Goal: Complete application form

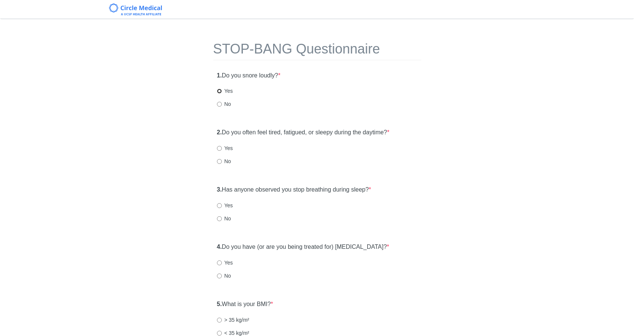
click at [219, 89] on input "Yes" at bounding box center [219, 91] width 5 height 5
radio input "true"
click at [218, 148] on input "Yes" at bounding box center [219, 148] width 5 height 5
radio input "true"
click at [219, 206] on input "Yes" at bounding box center [219, 205] width 5 height 5
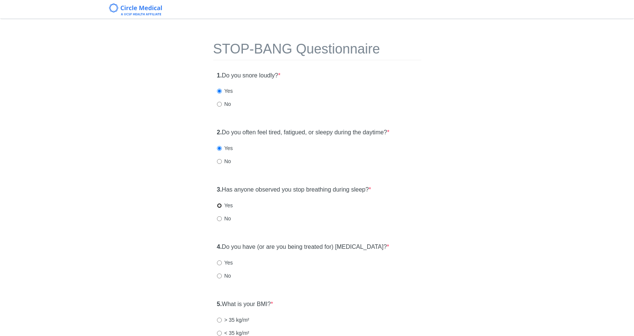
radio input "true"
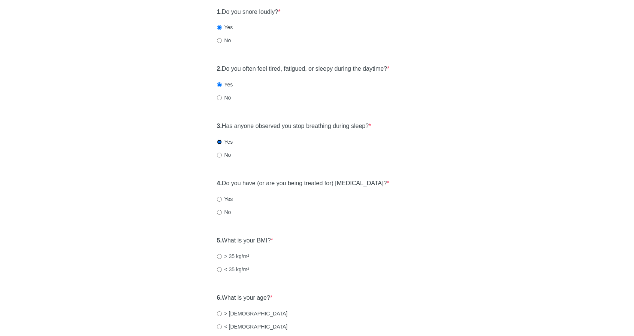
scroll to position [75, 0]
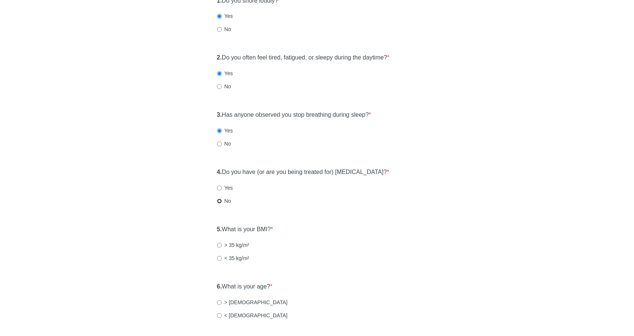
click at [221, 199] on input "No" at bounding box center [219, 201] width 5 height 5
radio input "true"
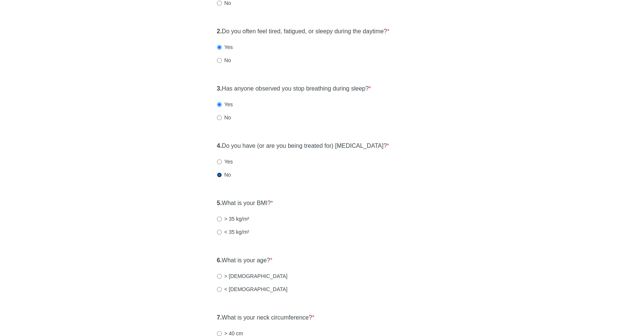
scroll to position [112, 0]
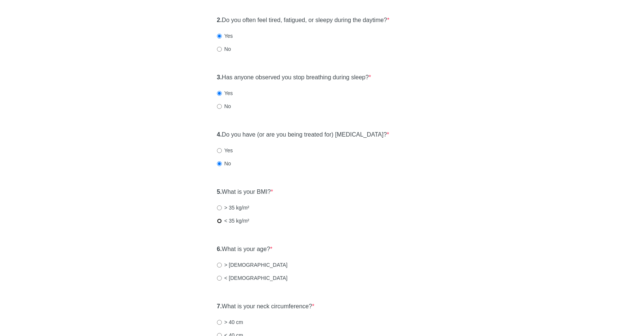
click at [218, 220] on input "< 35 kg/m²" at bounding box center [219, 221] width 5 height 5
radio input "true"
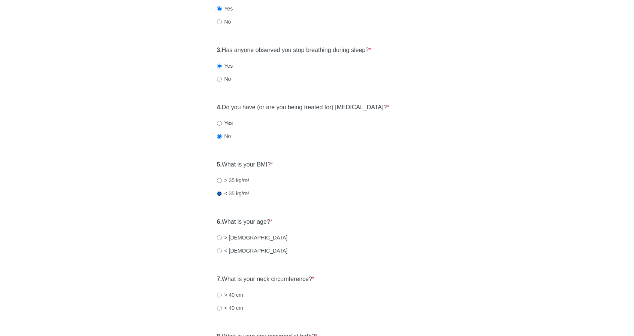
scroll to position [150, 0]
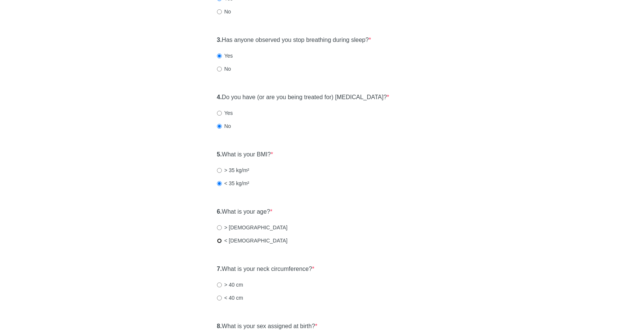
click at [219, 239] on input "< [DEMOGRAPHIC_DATA]" at bounding box center [219, 241] width 5 height 5
radio input "true"
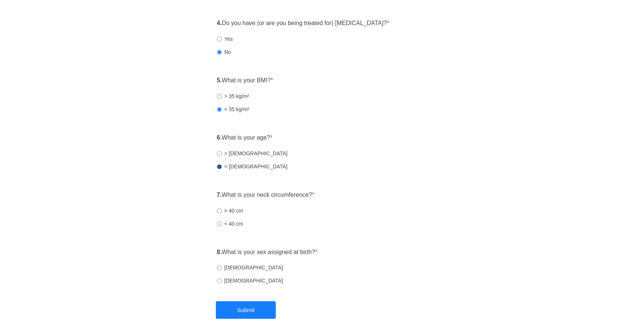
scroll to position [225, 0]
click at [219, 221] on input "< 40 cm" at bounding box center [219, 223] width 5 height 5
radio input "true"
click at [218, 280] on input "[DEMOGRAPHIC_DATA]" at bounding box center [219, 280] width 5 height 5
radio input "true"
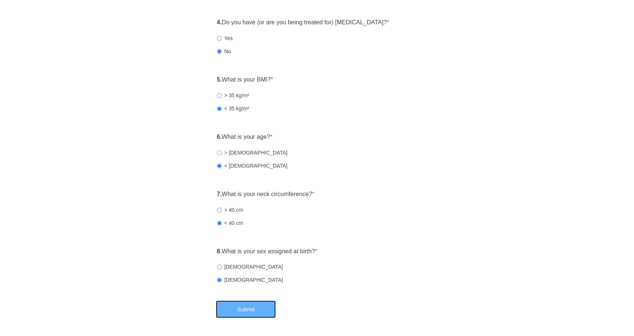
click at [236, 308] on button "Submit" at bounding box center [246, 310] width 60 height 18
